Goal: Task Accomplishment & Management: Use online tool/utility

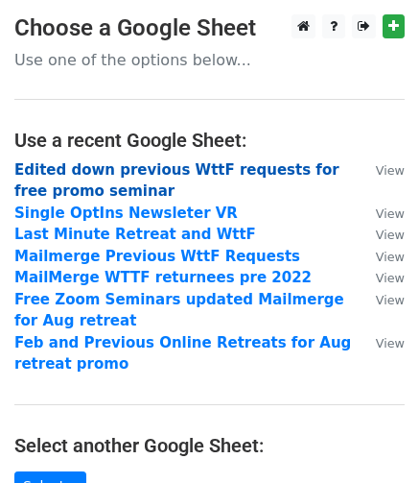
click at [282, 162] on strong "Edited down previous WttF requests for free promo seminar" at bounding box center [176, 180] width 325 height 39
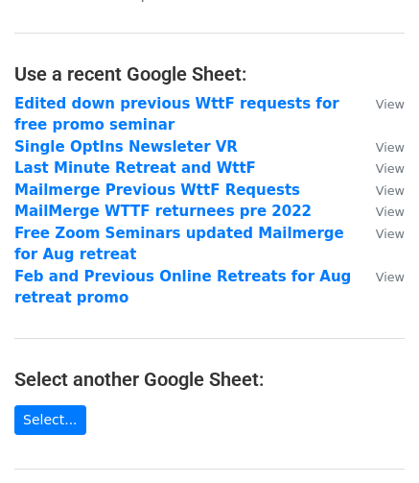
scroll to position [67, 0]
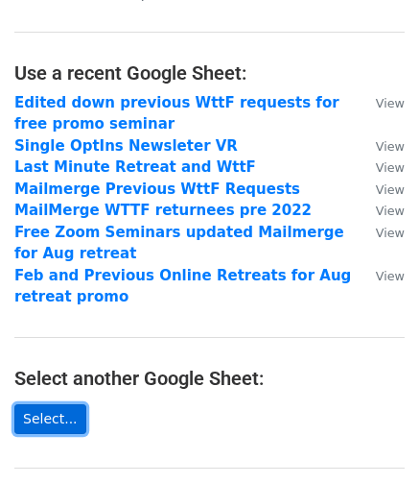
click at [35, 421] on link "Select..." at bounding box center [50, 419] width 72 height 30
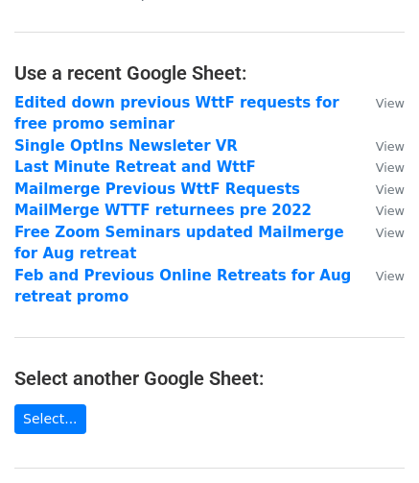
scroll to position [0, 0]
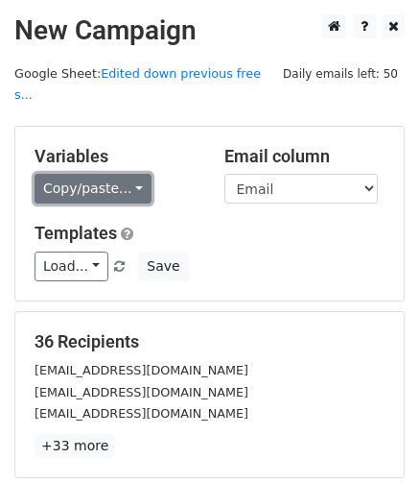
click at [129, 174] on link "Copy/paste..." at bounding box center [93, 189] width 117 height 30
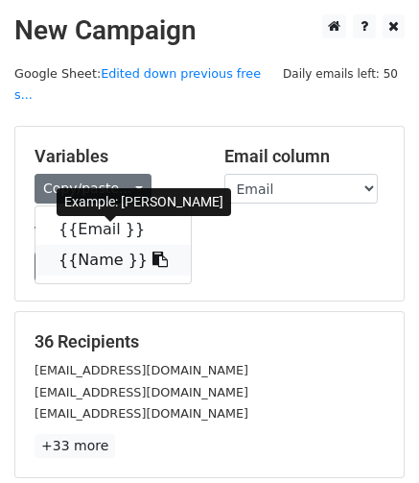
click at [89, 245] on link "{{Name }}" at bounding box center [113, 260] width 155 height 31
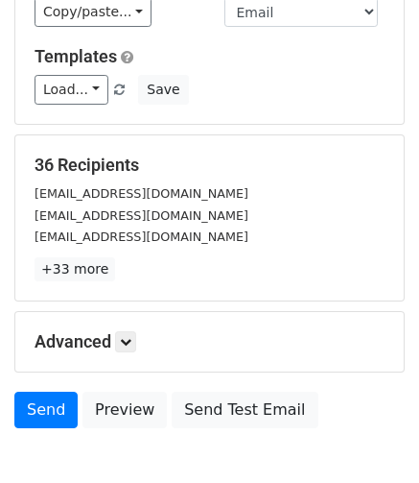
scroll to position [179, 0]
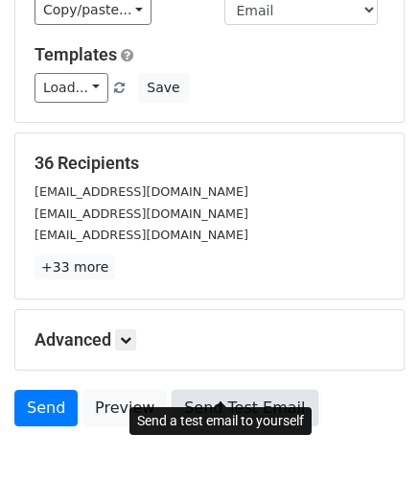
click at [184, 390] on link "Send Test Email" at bounding box center [245, 408] width 146 height 36
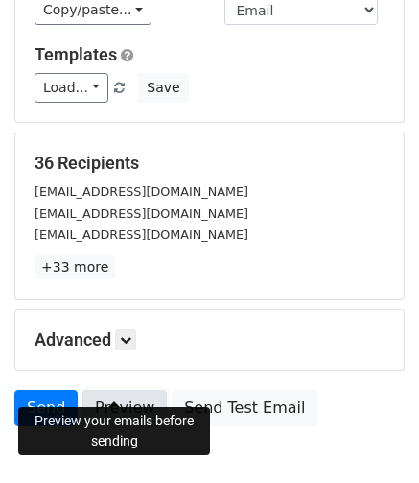
click at [125, 390] on link "Preview" at bounding box center [125, 408] width 84 height 36
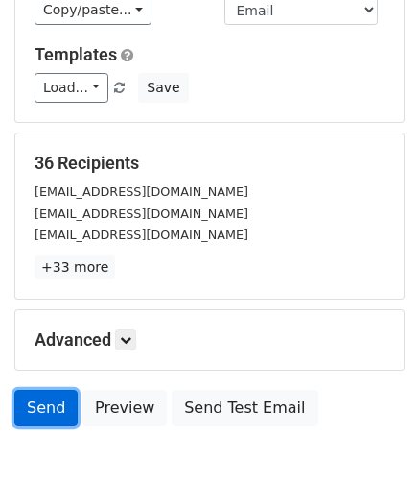
click at [51, 390] on link "Send" at bounding box center [45, 408] width 63 height 36
